Goal: Task Accomplishment & Management: Use online tool/utility

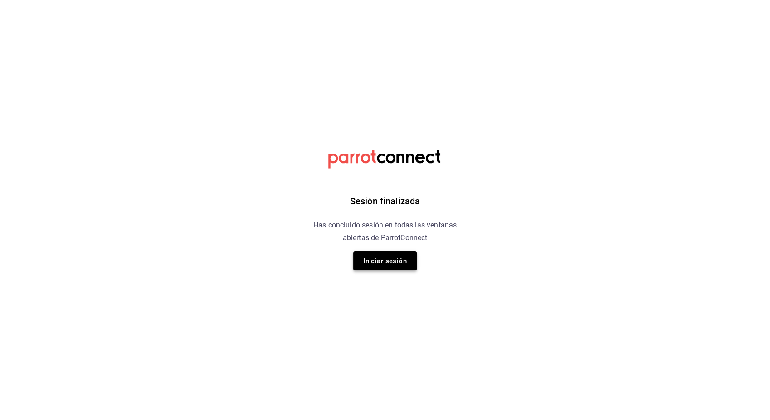
click at [400, 261] on button "Iniciar sesión" at bounding box center [384, 261] width 63 height 19
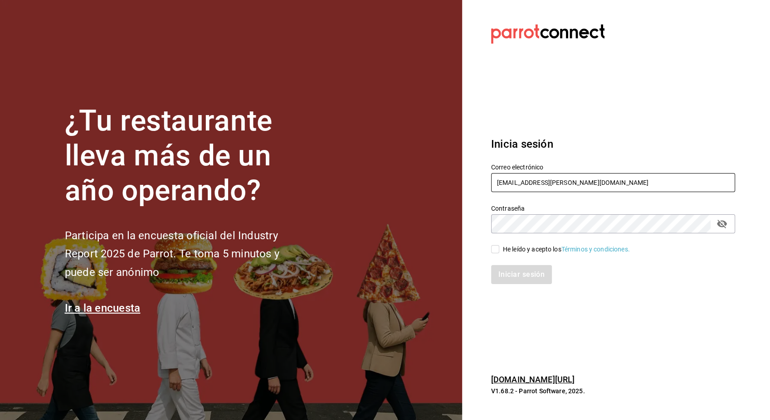
click at [532, 182] on input "[EMAIL_ADDRESS][DOMAIN_NAME]" at bounding box center [613, 182] width 244 height 19
click at [721, 225] on icon "passwordField" at bounding box center [722, 224] width 10 height 9
type input "paula.torres@grupocosteno.com"
click at [497, 254] on label "He leído y acepto los Términos y condiciones." at bounding box center [560, 250] width 139 height 10
click at [497, 254] on input "He leído y acepto los Términos y condiciones." at bounding box center [495, 249] width 8 height 8
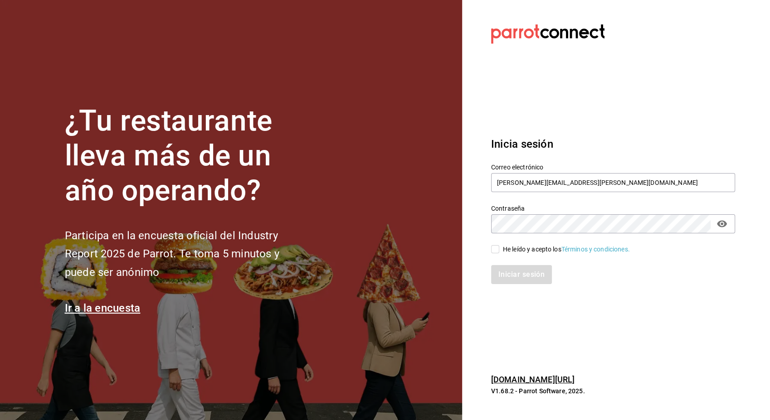
checkbox input "true"
click at [528, 275] on button "Iniciar sesión" at bounding box center [522, 274] width 62 height 19
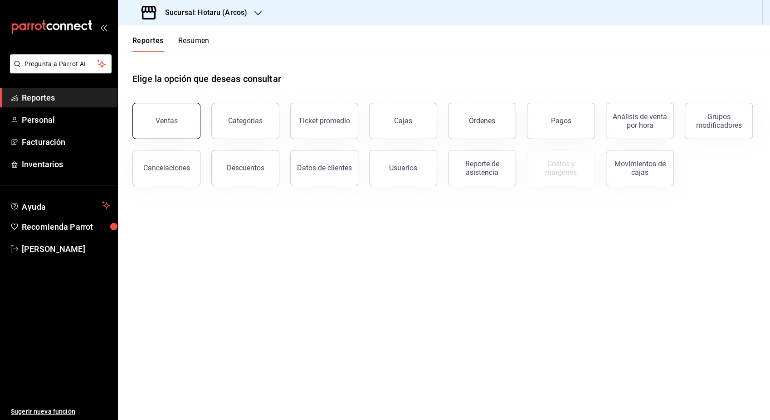
click at [176, 116] on button "Ventas" at bounding box center [166, 121] width 68 height 36
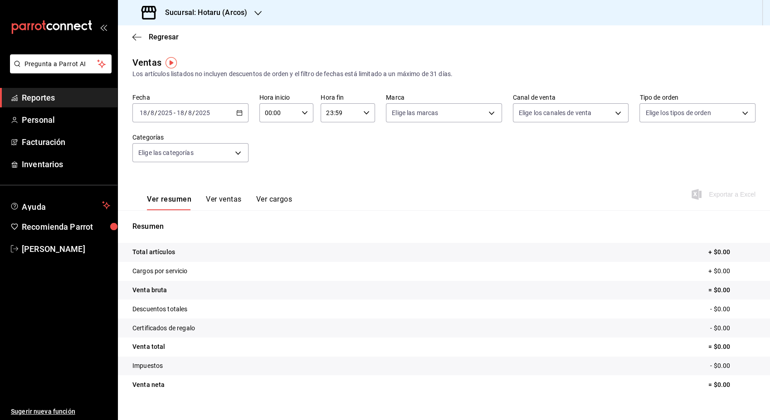
click at [241, 116] on div "[DATE] [DATE] - [DATE] [DATE]" at bounding box center [190, 112] width 116 height 19
click at [174, 220] on span "Rango de fechas" at bounding box center [175, 222] width 70 height 10
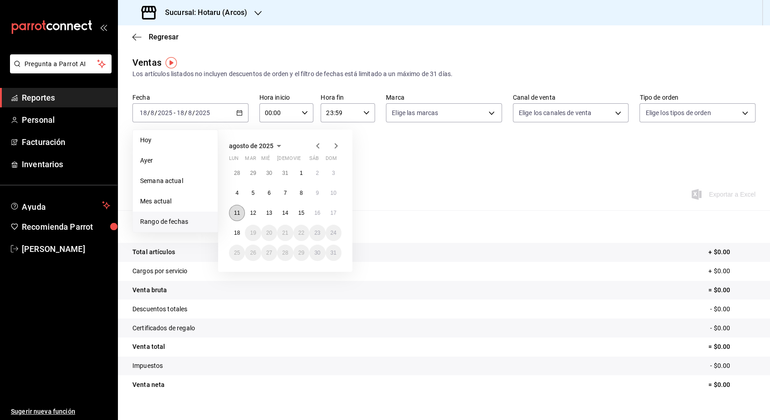
click at [236, 217] on button "11" at bounding box center [237, 213] width 16 height 16
click at [236, 230] on abbr "18" at bounding box center [237, 233] width 6 height 6
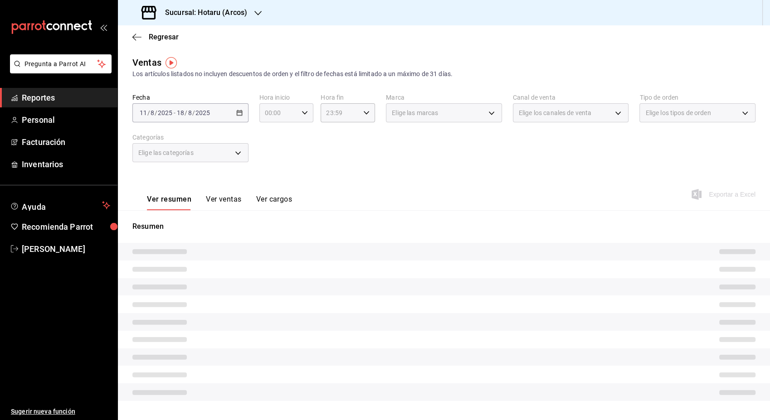
click at [303, 114] on \(Stroke\) "button" at bounding box center [304, 112] width 5 height 3
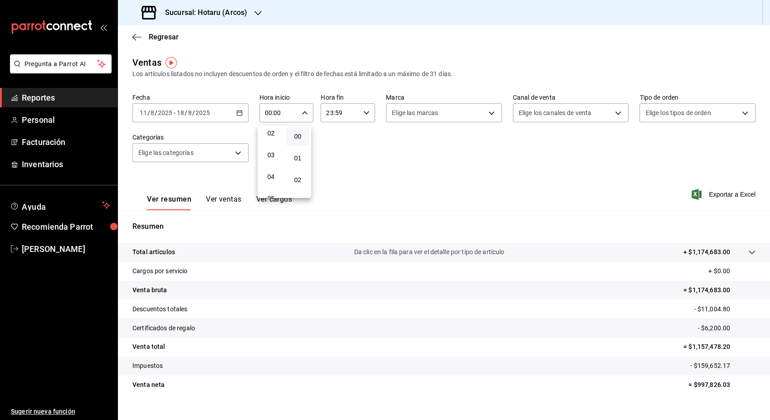
scroll to position [47, 0]
click at [273, 151] on span "03" at bounding box center [271, 154] width 12 height 7
type input "03:00"
click at [303, 137] on span "00" at bounding box center [298, 136] width 12 height 7
click at [361, 112] on div at bounding box center [385, 210] width 770 height 420
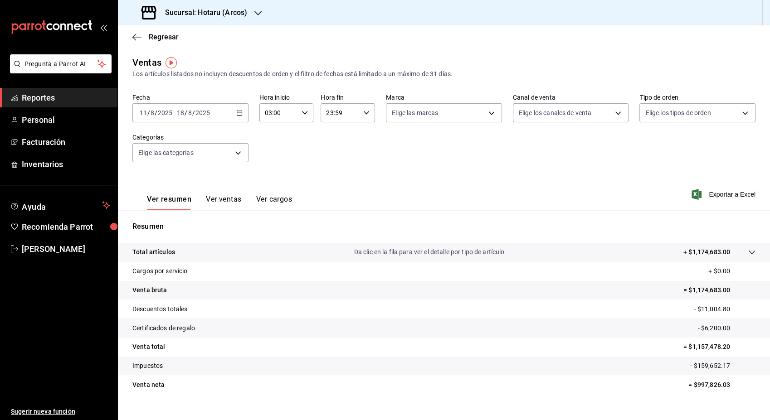
click at [363, 112] on icon "button" at bounding box center [366, 113] width 6 height 6
click at [332, 165] on span "05" at bounding box center [332, 168] width 12 height 7
click at [361, 134] on span "00" at bounding box center [358, 136] width 12 height 7
type input "05:00"
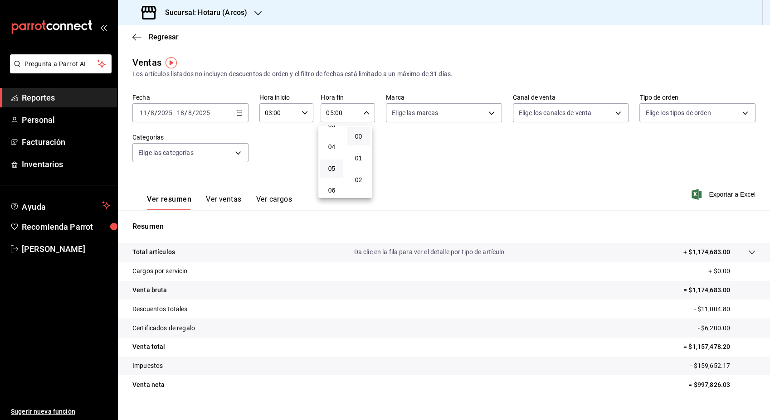
click at [471, 148] on div at bounding box center [385, 210] width 770 height 420
click at [490, 113] on body "Pregunta a Parrot AI Reportes Personal Facturación Inventarios Ayuda Recomienda…" at bounding box center [385, 210] width 770 height 420
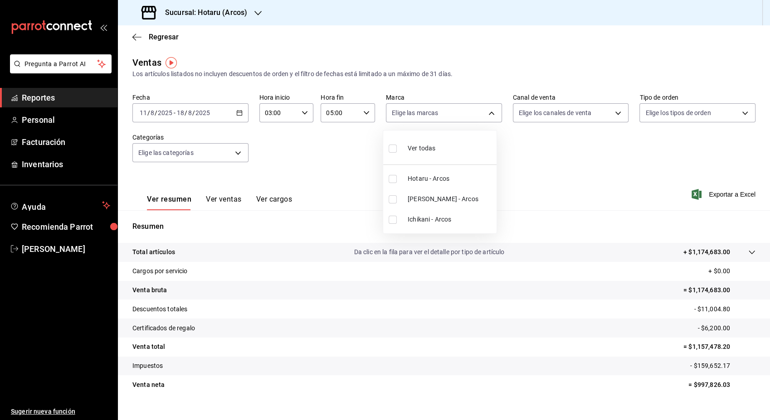
click at [439, 155] on li "Ver todas" at bounding box center [439, 147] width 113 height 27
type input "63fd3758-a1b5-4c03-9065-df3279ac1636,22e90613-d08a-4757-a76e-a905fd2e086b,00e97…"
checkbox input "true"
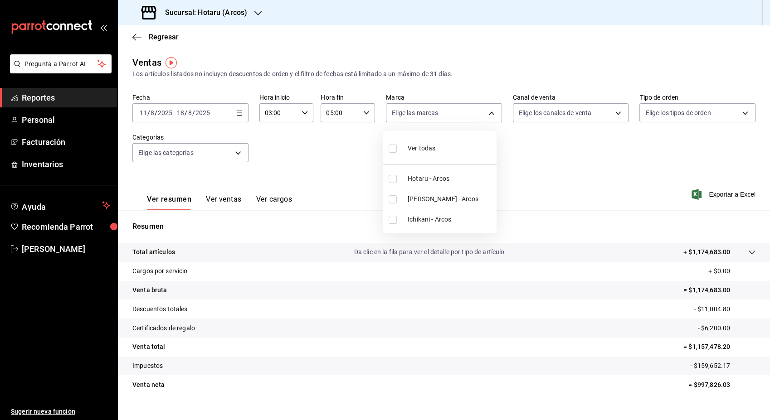
checkbox input "true"
click at [606, 159] on div at bounding box center [385, 210] width 770 height 420
click at [714, 198] on span "Exportar a Excel" at bounding box center [724, 194] width 62 height 11
click at [258, 11] on icon "button" at bounding box center [257, 13] width 7 height 7
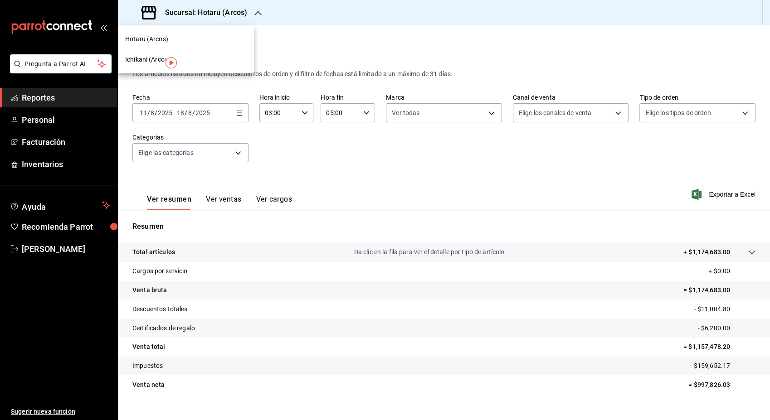
click at [147, 59] on span "Ichikani (Arcos)" at bounding box center [147, 60] width 45 height 10
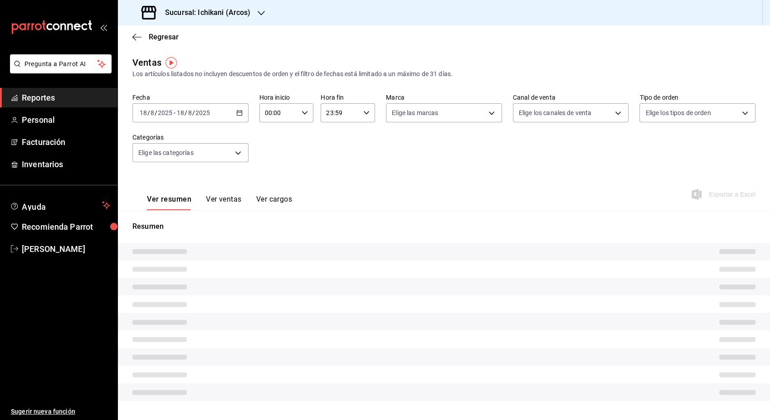
type input "03:00"
type input "05:00"
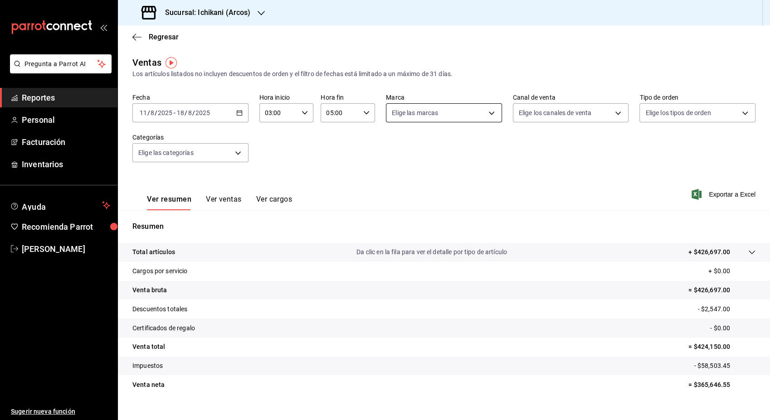
click at [490, 111] on body "Pregunta a Parrot AI Reportes Personal Facturación Inventarios Ayuda Recomienda…" at bounding box center [385, 210] width 770 height 420
click at [449, 178] on span "Ichikani (Arcos)" at bounding box center [450, 179] width 85 height 10
type input "5b36b593-4404-40a8-ab52-4e9fd09f90e2"
checkbox input "true"
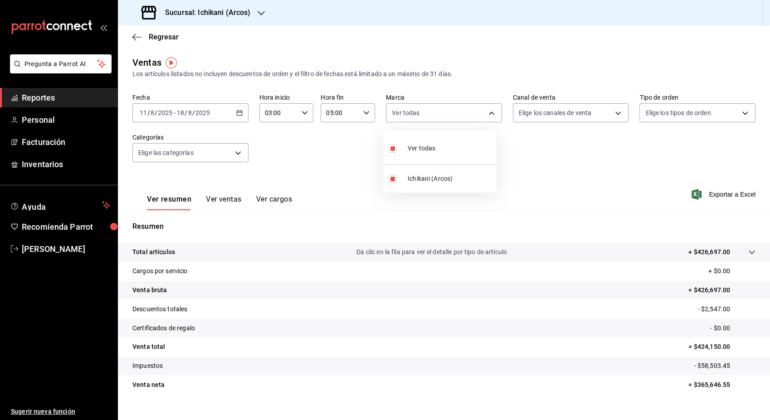
click at [591, 143] on div at bounding box center [385, 210] width 770 height 420
click at [613, 113] on body "Pregunta a Parrot AI Reportes Personal Facturación Inventarios Ayuda Recomienda…" at bounding box center [385, 210] width 770 height 420
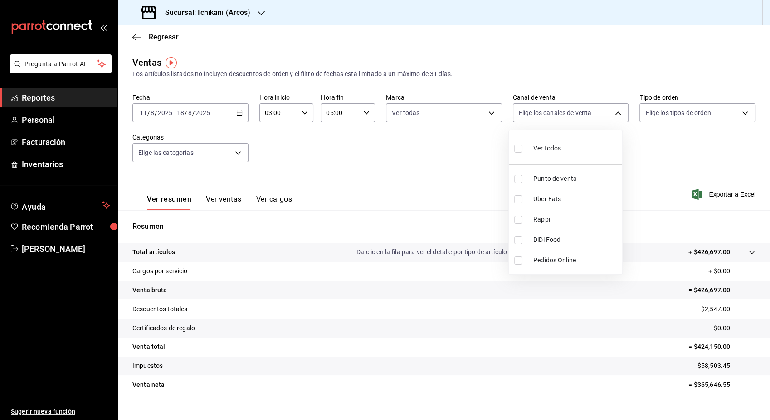
click at [482, 156] on div at bounding box center [385, 210] width 770 height 420
click at [484, 112] on body "Pregunta a Parrot AI Reportes Personal Facturación Inventarios Ayuda Recomienda…" at bounding box center [385, 210] width 770 height 420
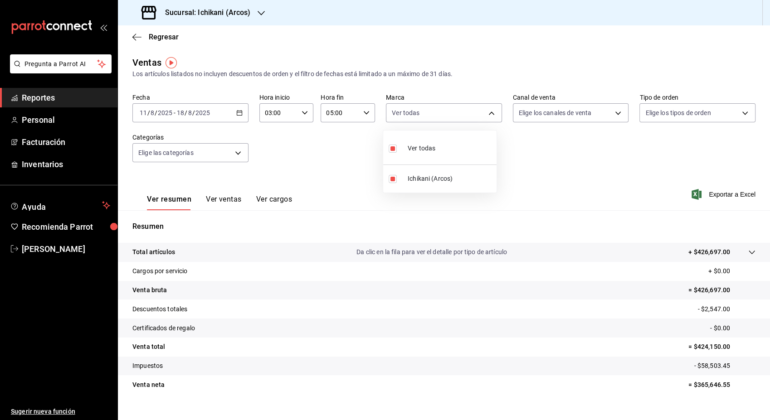
click at [625, 159] on div at bounding box center [385, 210] width 770 height 420
click at [710, 197] on span "Exportar a Excel" at bounding box center [724, 194] width 62 height 11
click at [58, 246] on span "[PERSON_NAME]" at bounding box center [66, 249] width 88 height 12
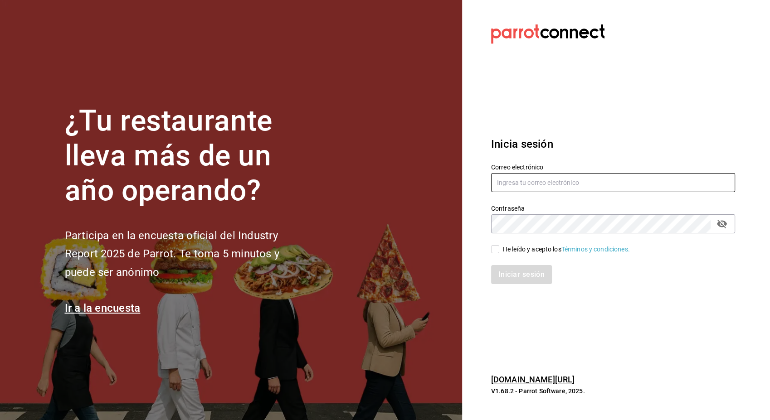
type input "[EMAIL_ADDRESS][DOMAIN_NAME]"
